Goal: Information Seeking & Learning: Learn about a topic

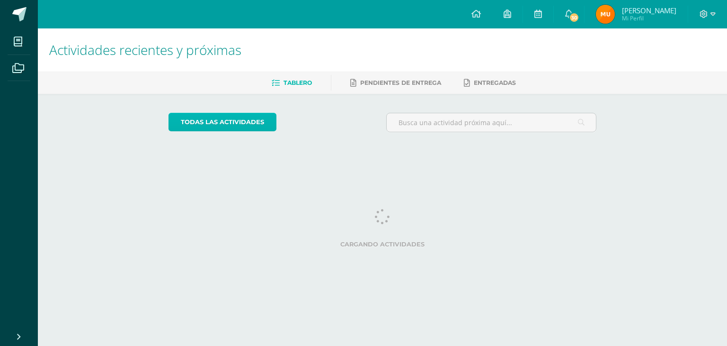
click at [249, 119] on link "todas las Actividades" at bounding box center [223, 122] width 108 height 18
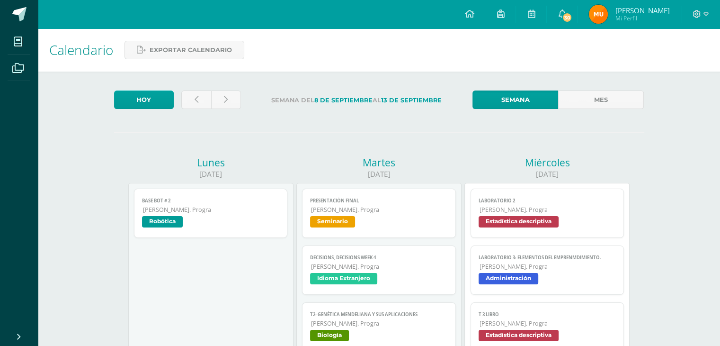
click at [367, 322] on span "[PERSON_NAME]. Progra" at bounding box center [379, 323] width 137 height 8
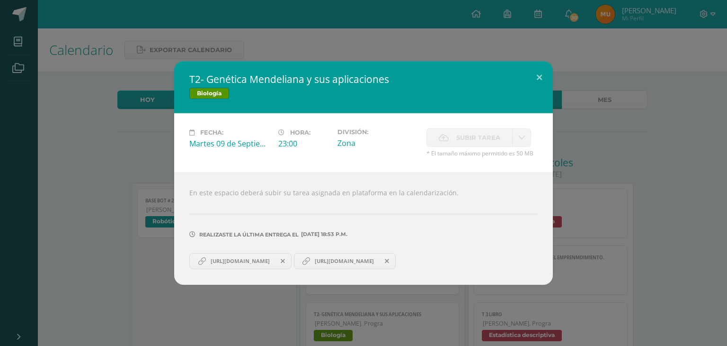
click at [379, 261] on span "https://docs.google.com/document/d/1D_G1eIgXtHuvTpPkpLiqbN8yag6FB9RvWswFpvCQH8E…" at bounding box center [344, 261] width 69 height 8
click at [230, 264] on span "https://docs.google.com/document/d/1D_G1eIgXtHuvTpPkpLiqbN8yag6FB9RvWswFpvCQH8E…" at bounding box center [240, 261] width 69 height 8
